Goal: Feedback & Contribution: Submit feedback/report problem

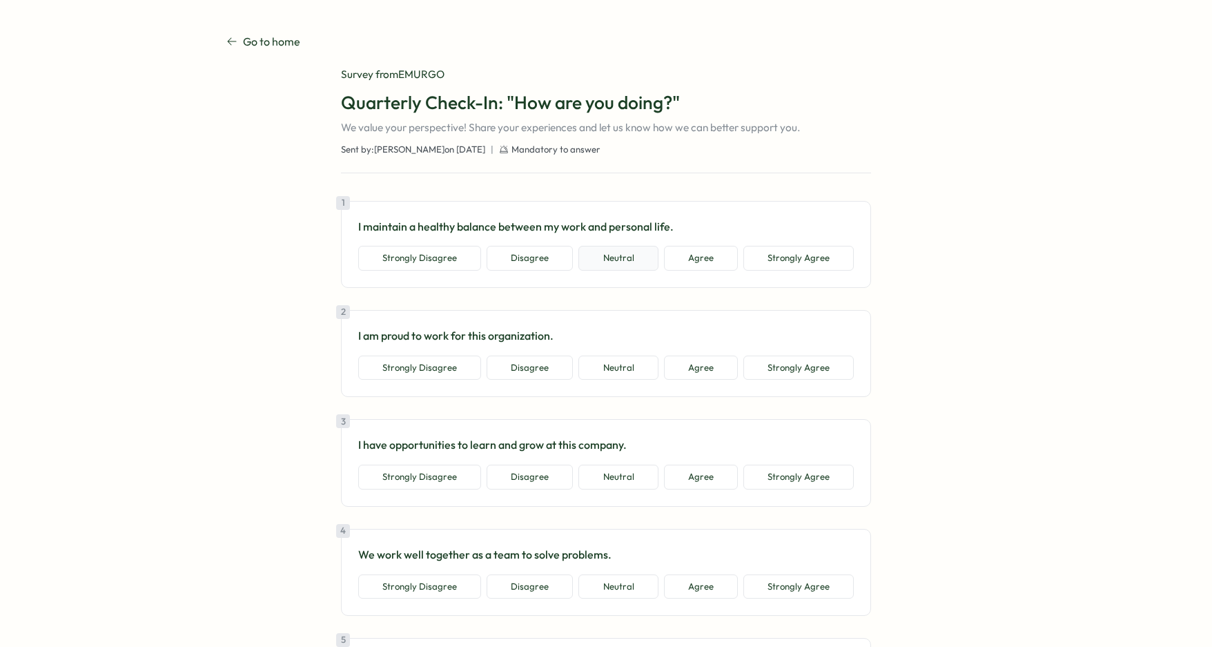
click at [616, 255] on button "Neutral" at bounding box center [618, 258] width 79 height 25
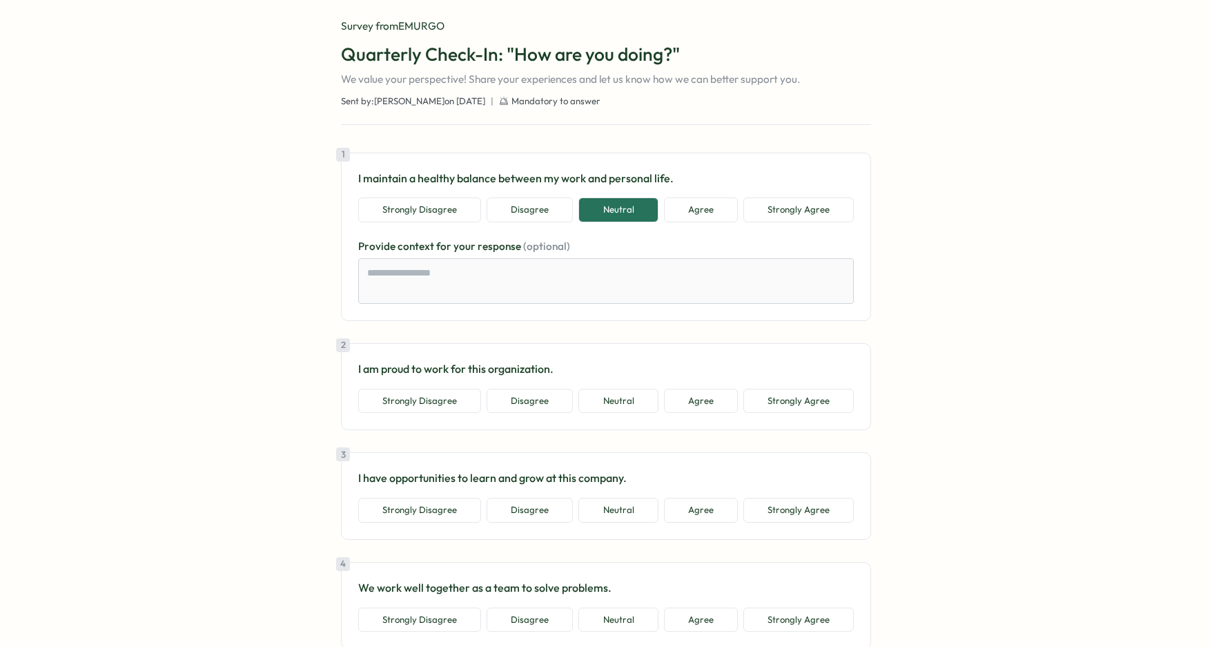
scroll to position [113, 0]
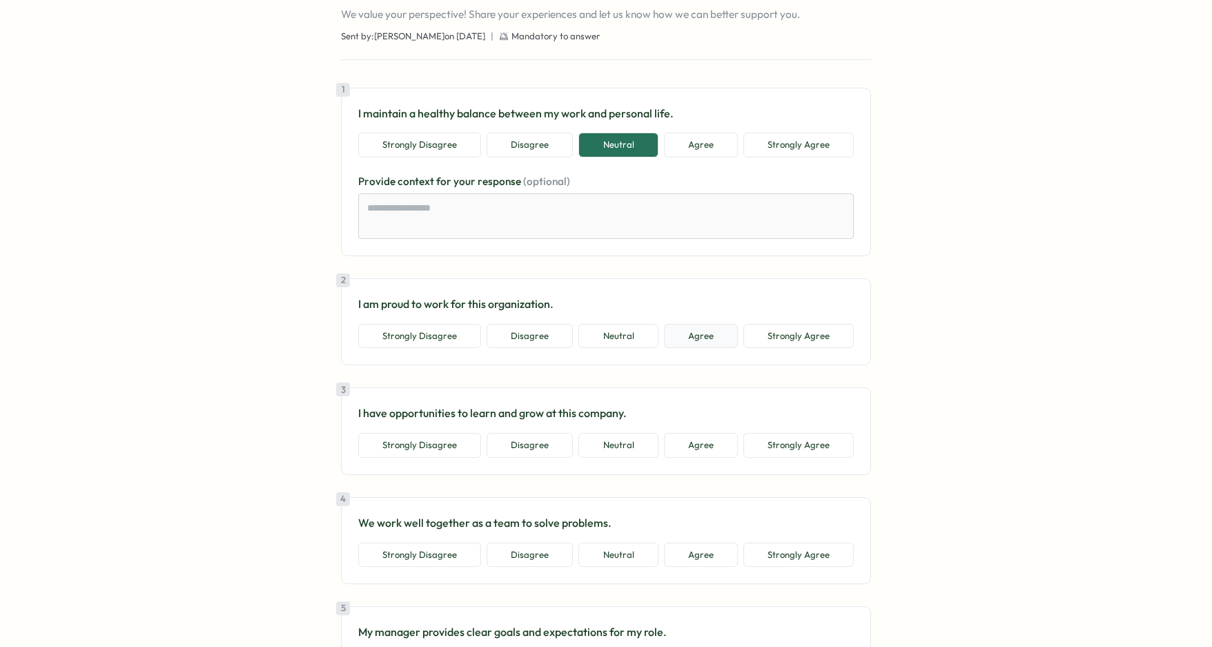
click at [706, 332] on button "Agree" at bounding box center [701, 336] width 74 height 25
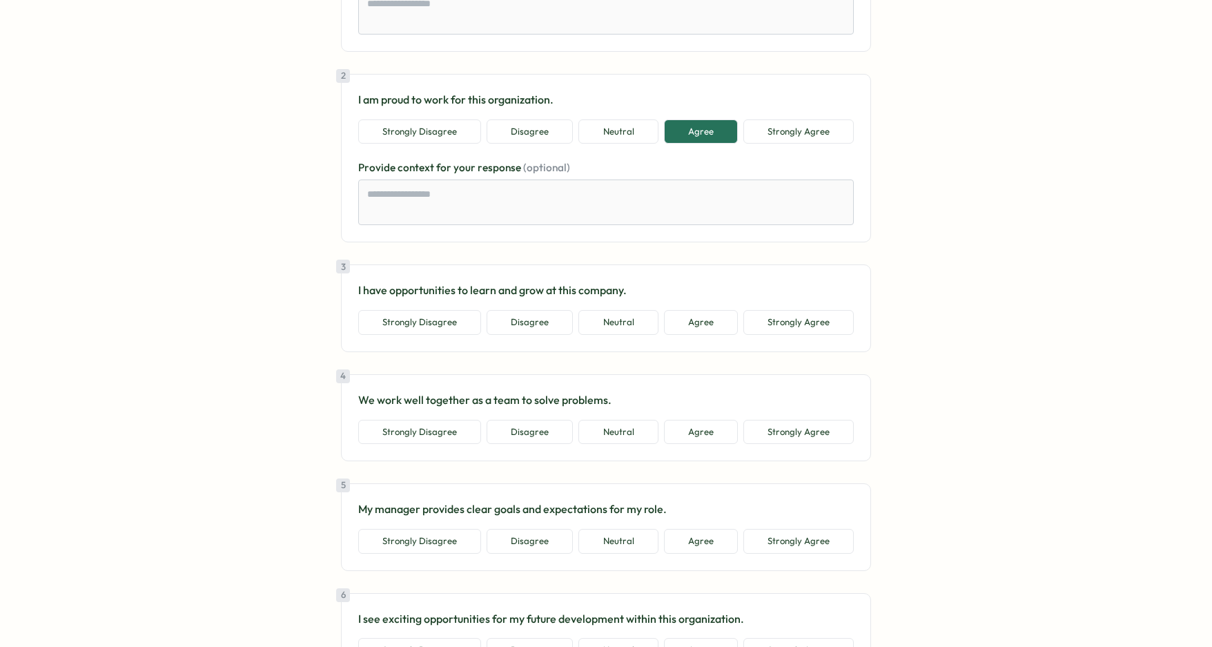
scroll to position [442, 0]
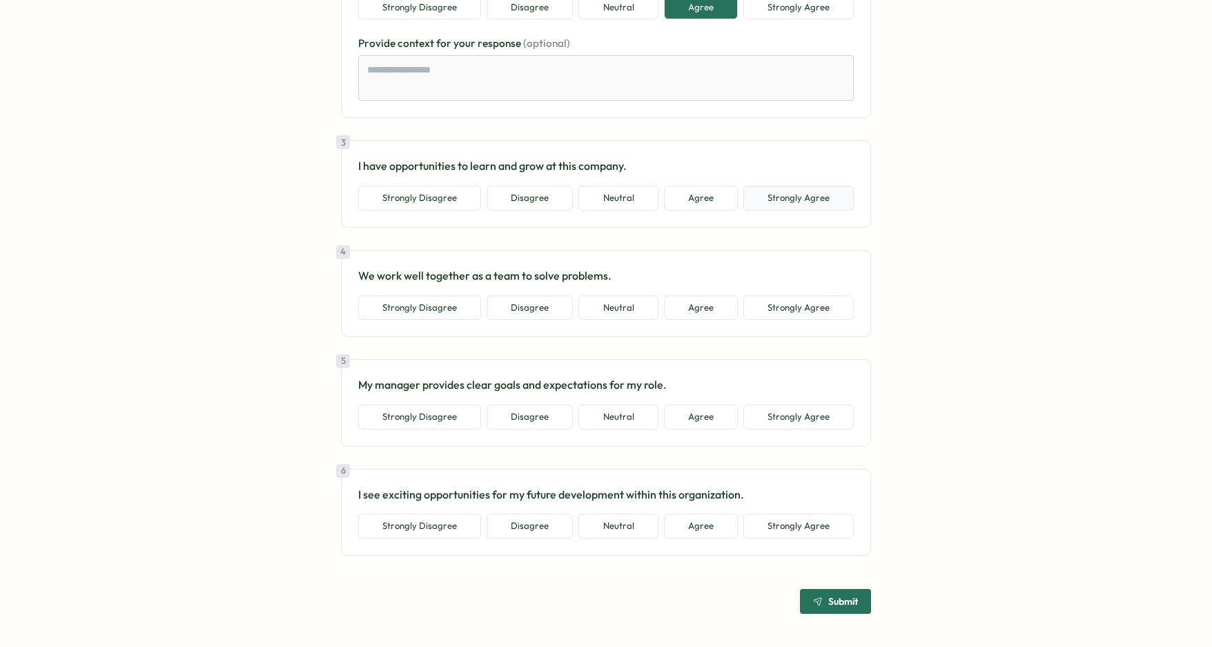
click at [792, 205] on button "Strongly Agree" at bounding box center [799, 198] width 110 height 25
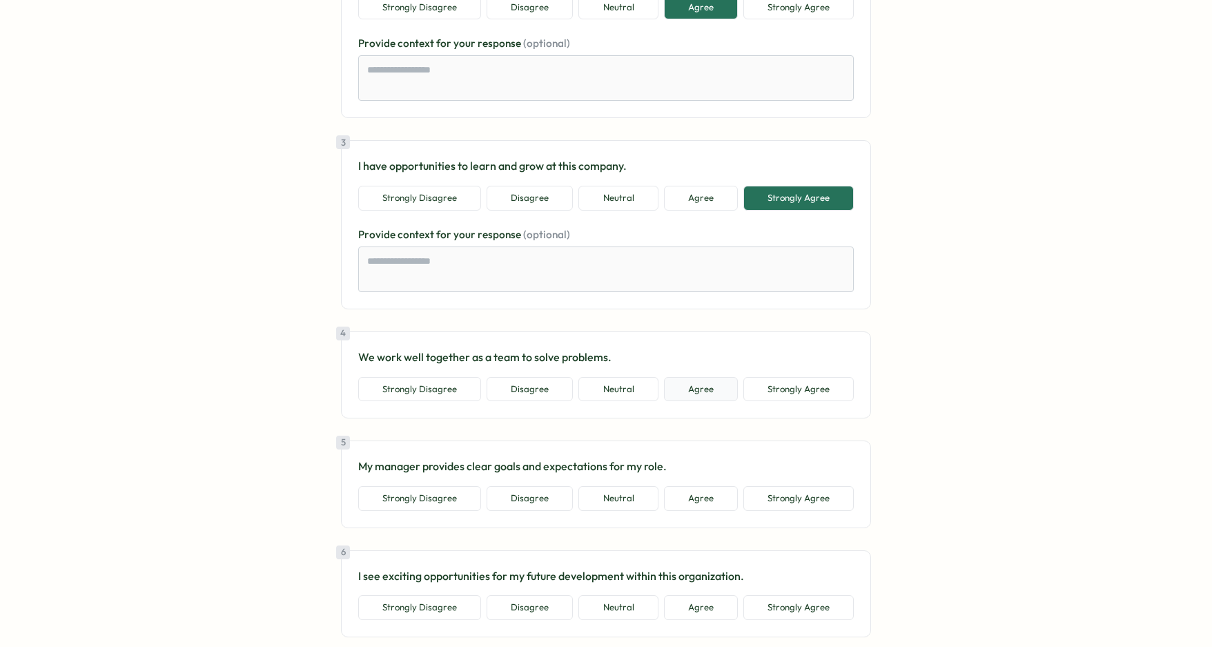
click at [673, 383] on button "Agree" at bounding box center [701, 389] width 74 height 25
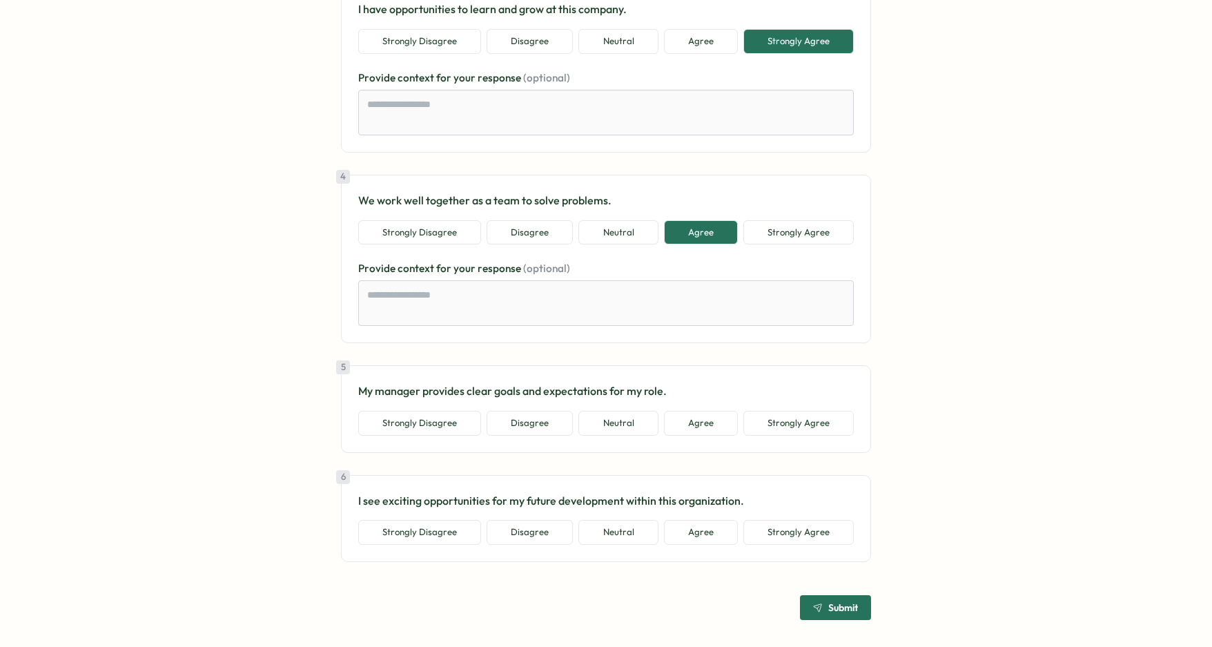
scroll to position [605, 0]
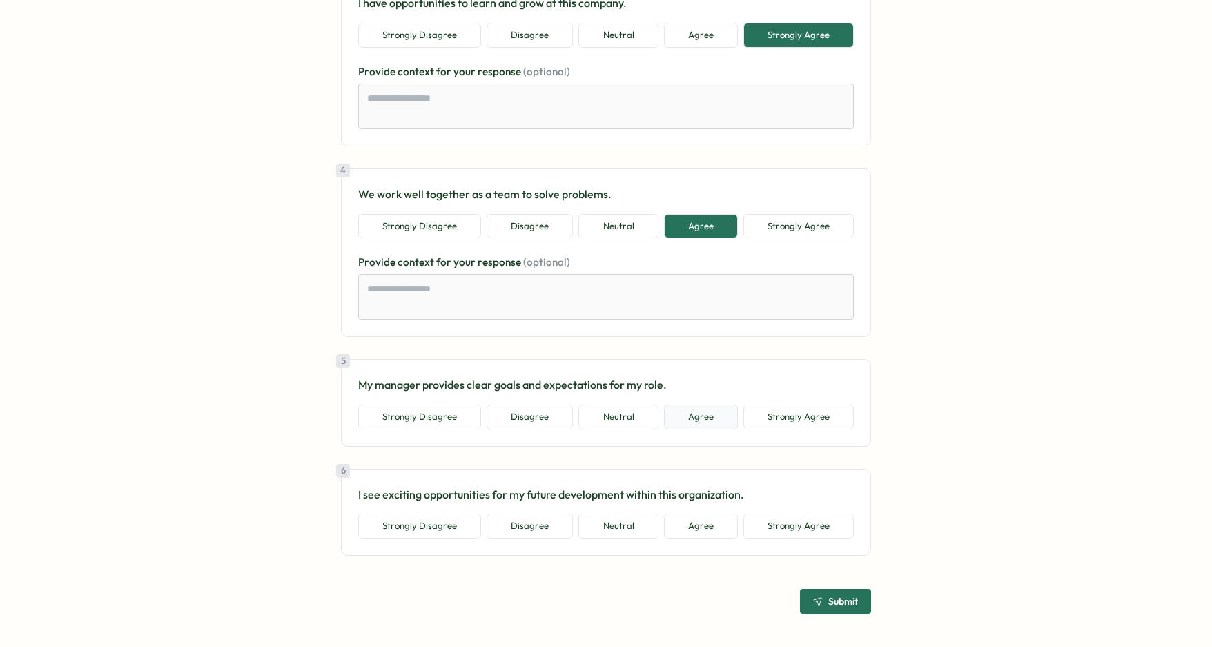
click at [688, 414] on button "Agree" at bounding box center [701, 417] width 74 height 25
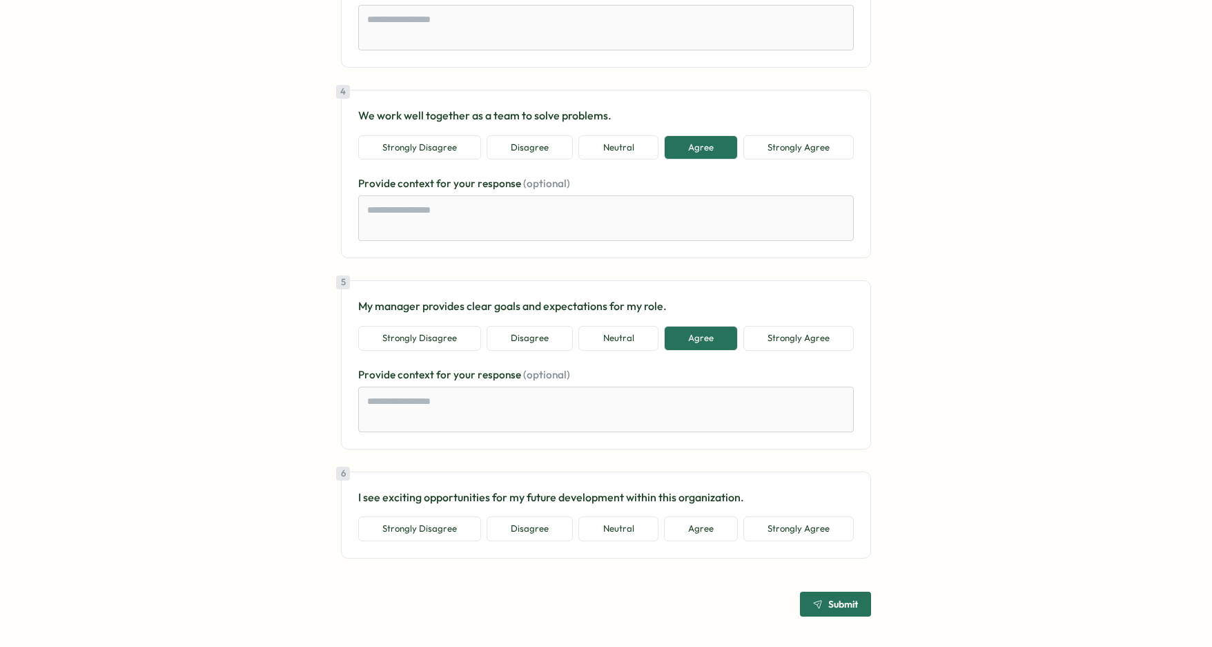
scroll to position [686, 0]
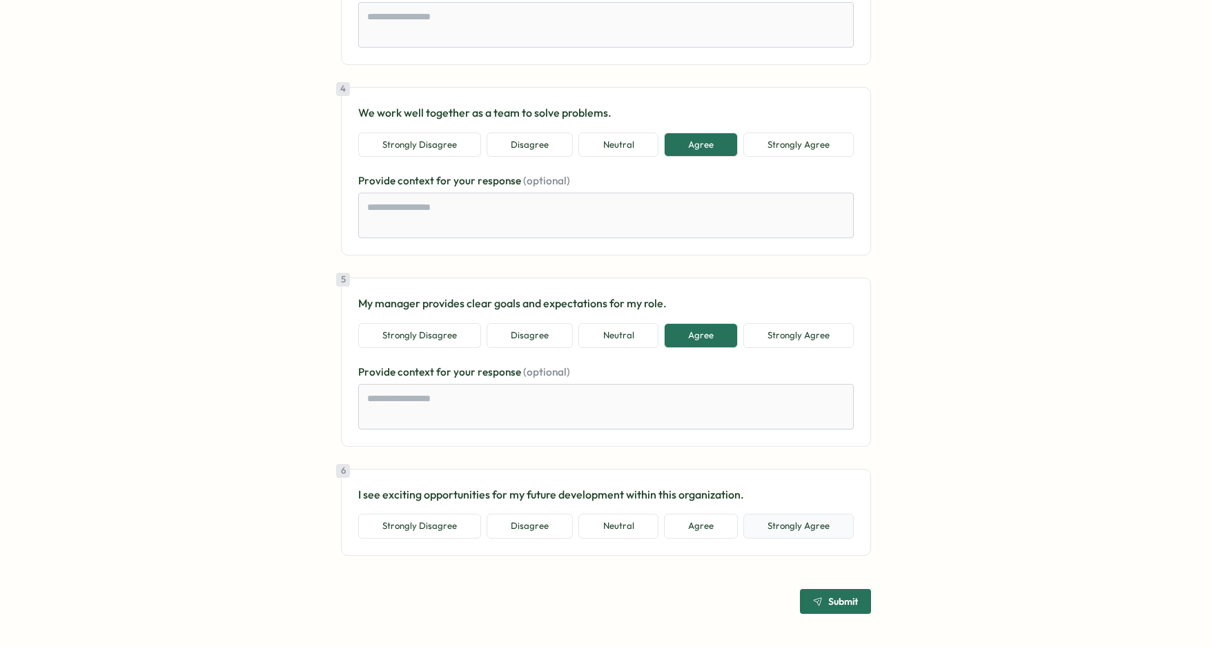
click at [784, 530] on button "Strongly Agree" at bounding box center [799, 526] width 110 height 25
type textarea "*"
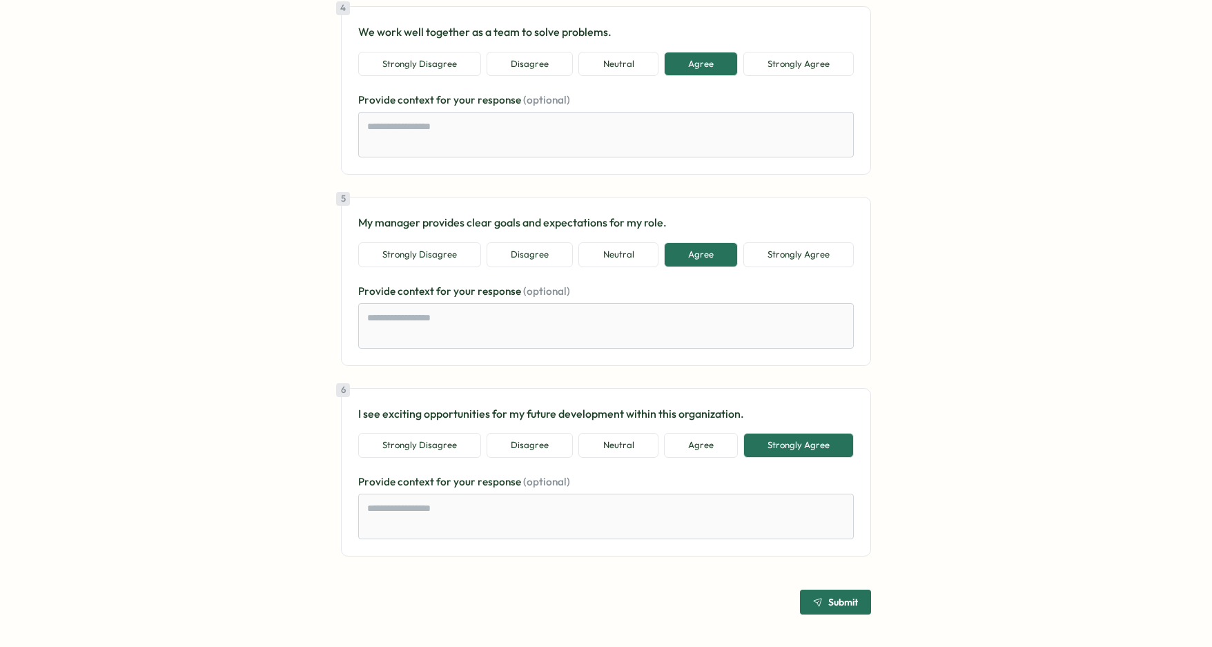
scroll to position [768, 0]
click at [840, 599] on span "Submit" at bounding box center [843, 601] width 30 height 10
